Goal: Task Accomplishment & Management: Use online tool/utility

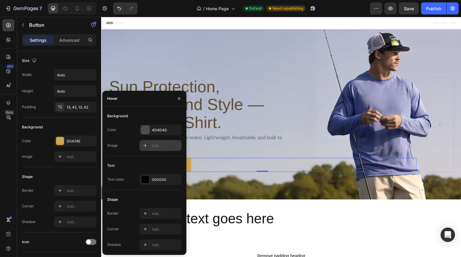
scroll to position [330, 0]
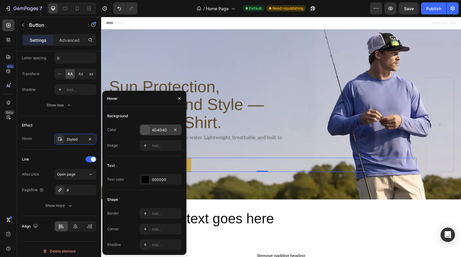
click at [167, 130] on div "4D4D4D" at bounding box center [160, 129] width 17 height 5
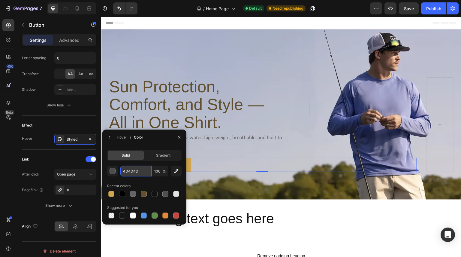
click at [0, 0] on input "4D4D4D" at bounding box center [0, 0] width 0 height 0
paste input "FFF6DB"
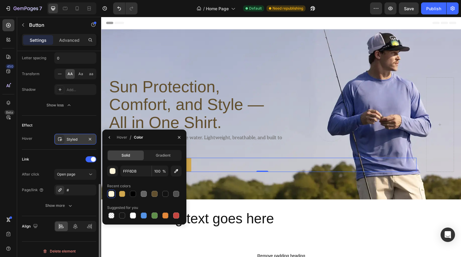
click at [74, 137] on div "Styled" at bounding box center [75, 139] width 17 height 5
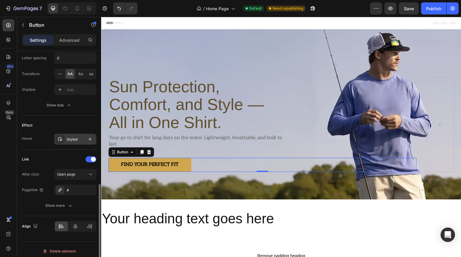
click at [74, 137] on div "Styled" at bounding box center [75, 139] width 17 height 5
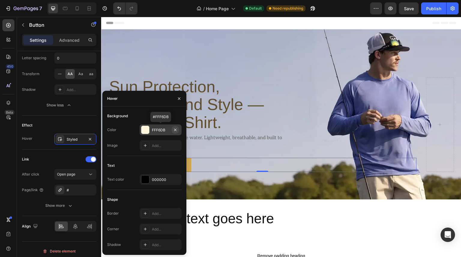
click at [174, 129] on icon "button" at bounding box center [175, 129] width 5 height 5
click at [163, 130] on div "Add..." at bounding box center [166, 129] width 28 height 5
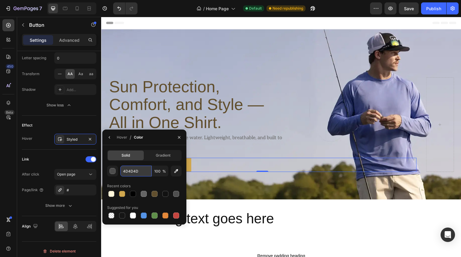
click at [0, 0] on input "4D4D4D" at bounding box center [0, 0] width 0 height 0
paste input "614F2E"
type input "614F2E"
click at [111, 137] on icon "button" at bounding box center [109, 137] width 5 height 5
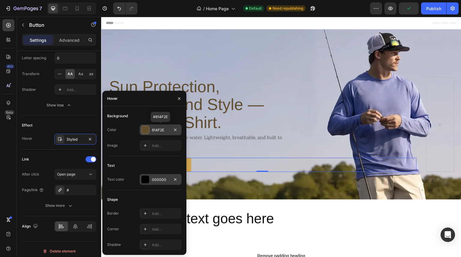
click at [160, 182] on div "000000" at bounding box center [160, 179] width 17 height 5
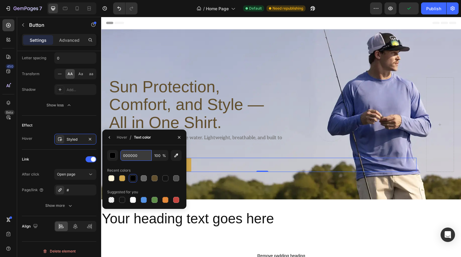
click at [0, 0] on input "000000" at bounding box center [0, 0] width 0 height 0
paste input "FFF6DB"
type input "FFF6DB"
click at [177, 138] on icon "button" at bounding box center [179, 137] width 5 height 5
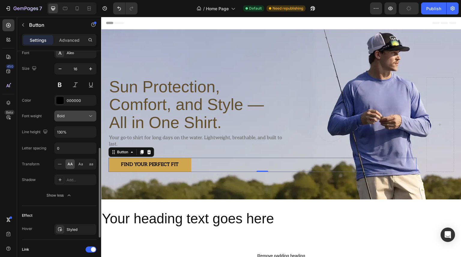
scroll to position [180, 0]
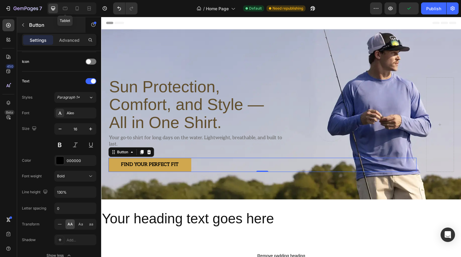
click at [65, 8] on icon at bounding box center [65, 8] width 6 height 6
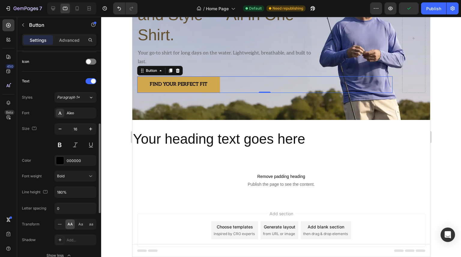
scroll to position [66, 0]
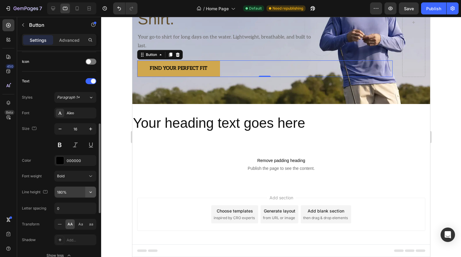
click at [90, 193] on icon "button" at bounding box center [91, 192] width 6 height 6
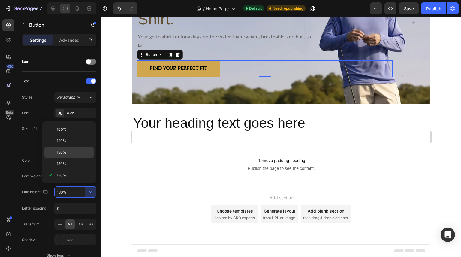
click at [69, 152] on p "130%" at bounding box center [74, 152] width 34 height 5
type input "130%"
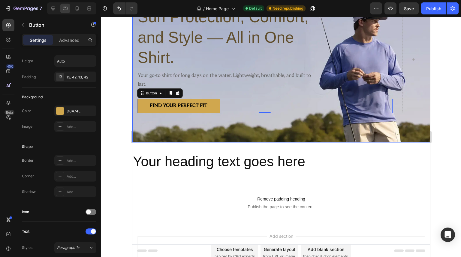
scroll to position [0, 0]
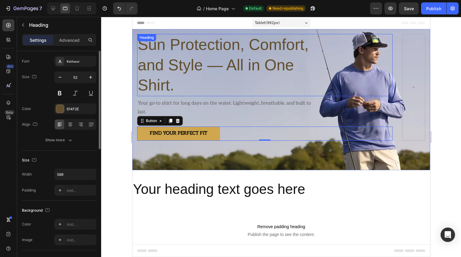
click at [189, 65] on p "Sun Protection, Comfort, and Style — All in One Shirt." at bounding box center [226, 65] width 176 height 61
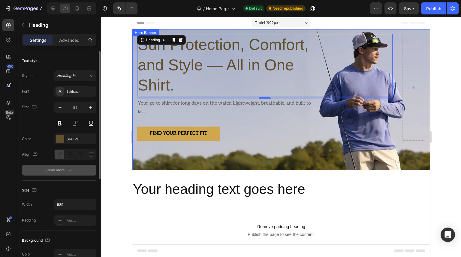
click at [72, 171] on icon "button" at bounding box center [70, 170] width 6 height 6
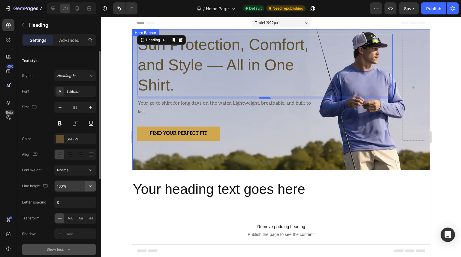
click at [91, 188] on icon "button" at bounding box center [91, 186] width 6 height 6
click at [74, 190] on input "130%" at bounding box center [75, 186] width 41 height 11
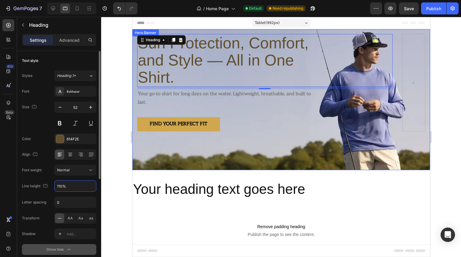
type input "110%"
click at [40, 194] on div "Font Balthazar Size 52 Color 614F2E Align Font weight Normal Line height 110% L…" at bounding box center [59, 170] width 74 height 169
